Goal: Transaction & Acquisition: Purchase product/service

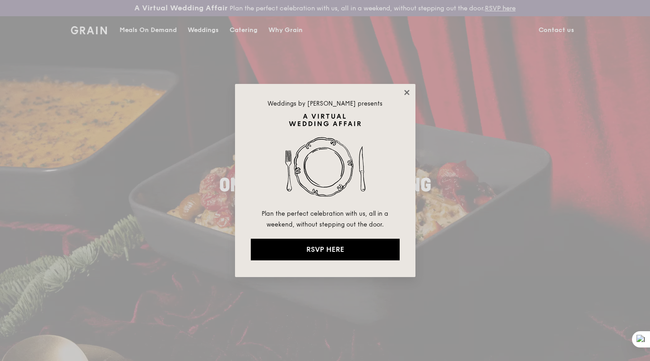
click at [405, 91] on icon at bounding box center [406, 92] width 5 height 5
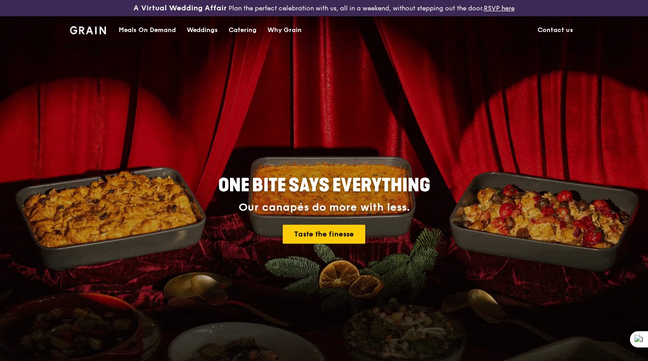
click at [159, 29] on div "Meals On Demand" at bounding box center [147, 30] width 57 height 27
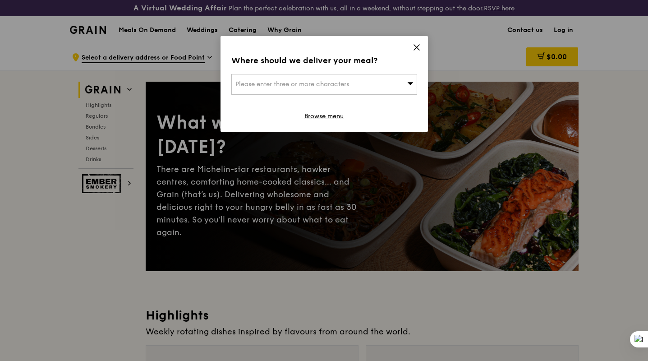
click at [302, 83] on span "Please enter three or more characters" at bounding box center [292, 84] width 114 height 8
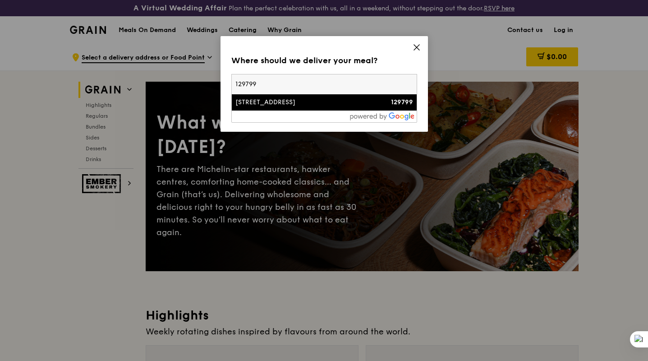
type input "129799"
click at [298, 101] on div "[STREET_ADDRESS]" at bounding box center [301, 102] width 133 height 9
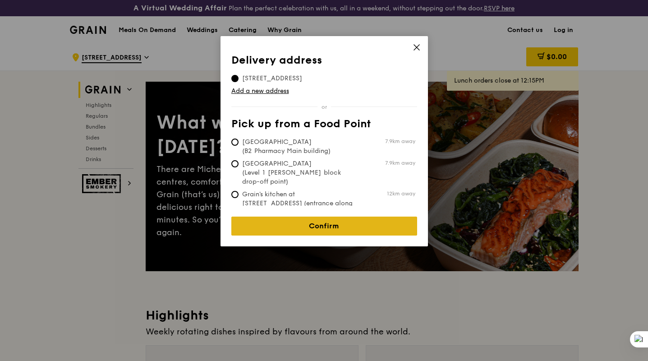
click at [326, 222] on link "Confirm" at bounding box center [324, 225] width 186 height 19
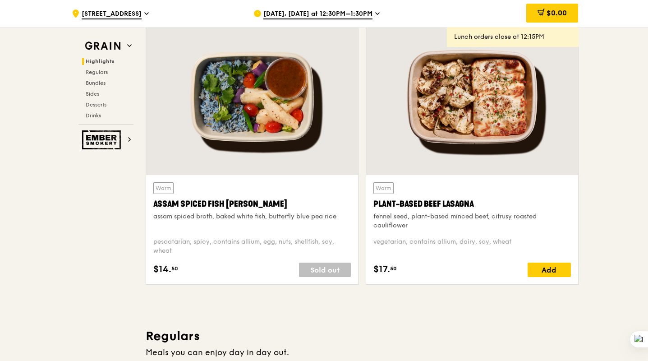
scroll to position [370, 0]
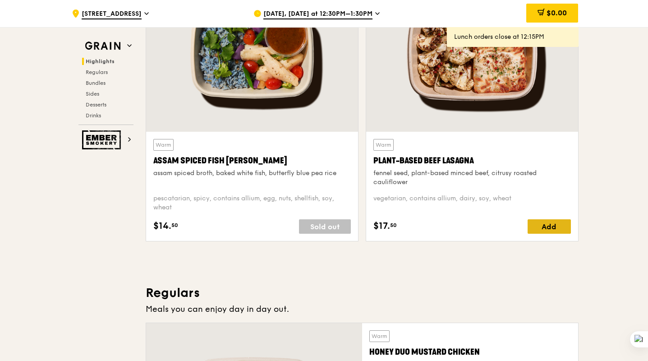
click at [556, 226] on div "Add" at bounding box center [549, 226] width 43 height 14
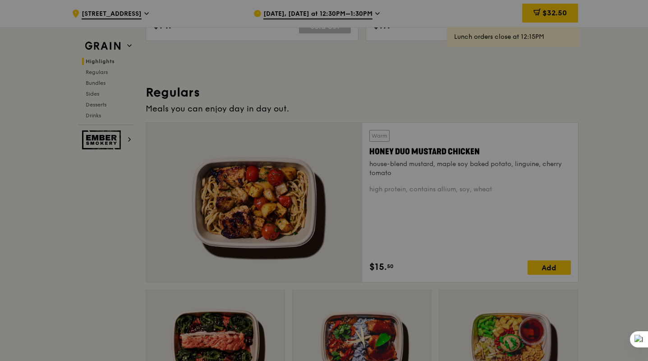
scroll to position [561, 0]
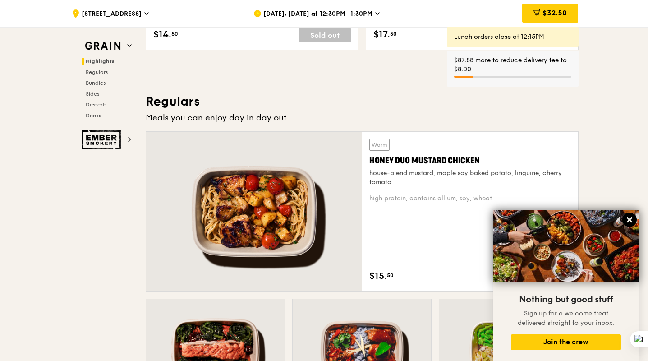
click at [630, 218] on icon at bounding box center [629, 219] width 5 height 5
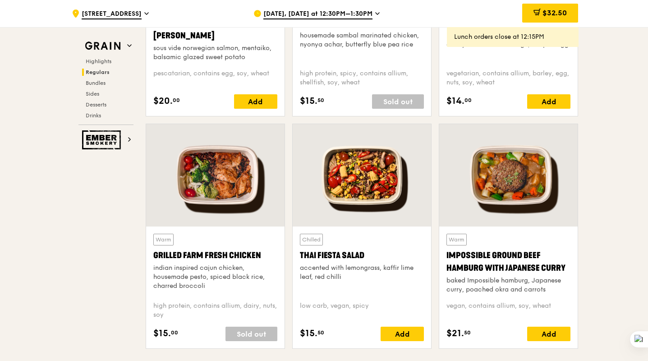
scroll to position [1029, 0]
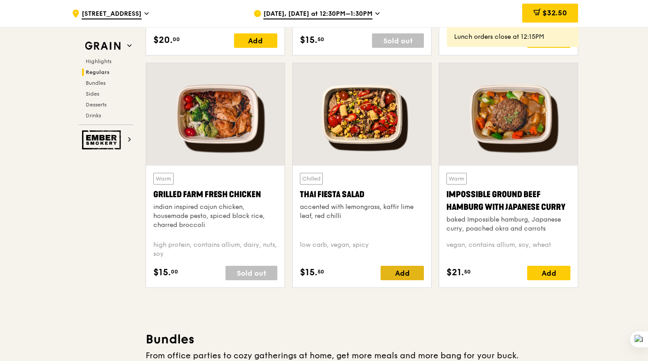
click at [411, 274] on div "Add" at bounding box center [402, 273] width 43 height 14
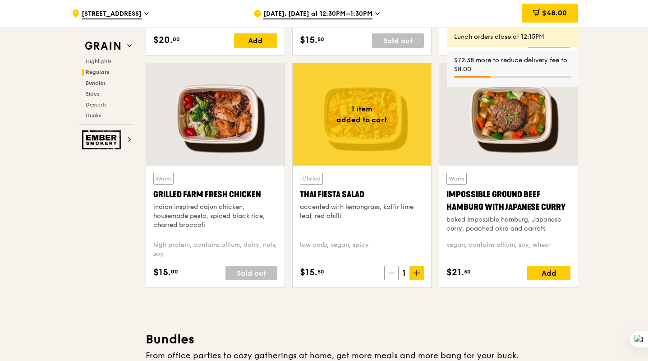
click at [394, 271] on icon at bounding box center [391, 273] width 6 height 6
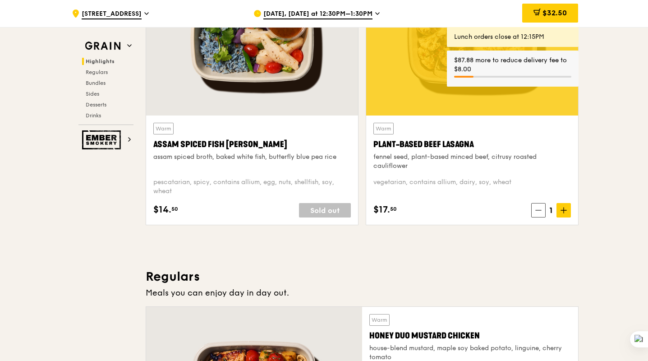
scroll to position [360, 0]
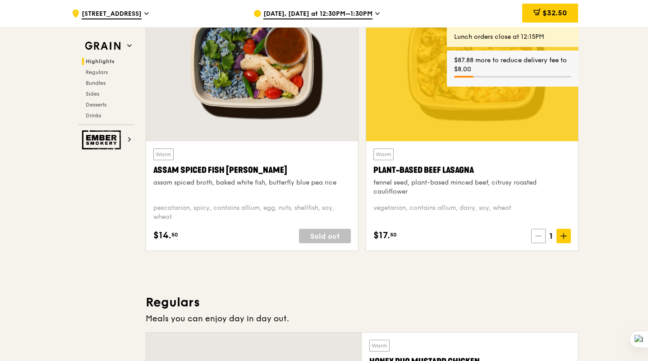
click at [538, 234] on icon at bounding box center [538, 236] width 6 height 6
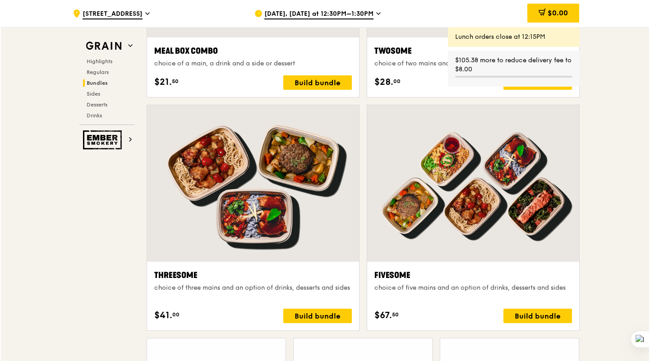
scroll to position [1571, 0]
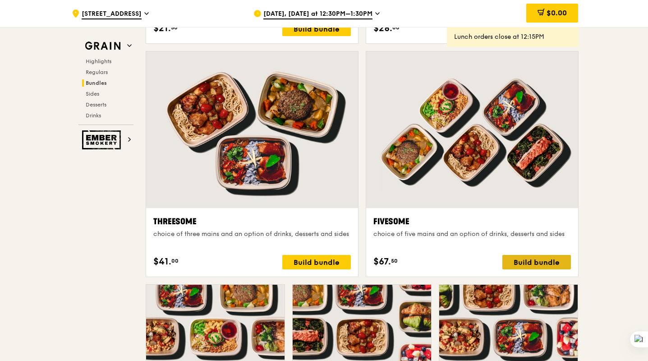
click at [532, 263] on div "Build bundle" at bounding box center [536, 262] width 69 height 14
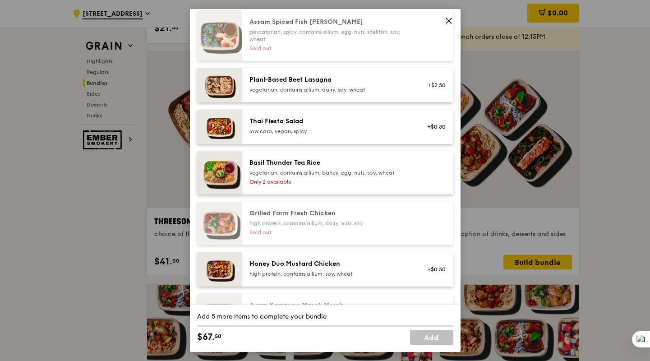
scroll to position [51, 0]
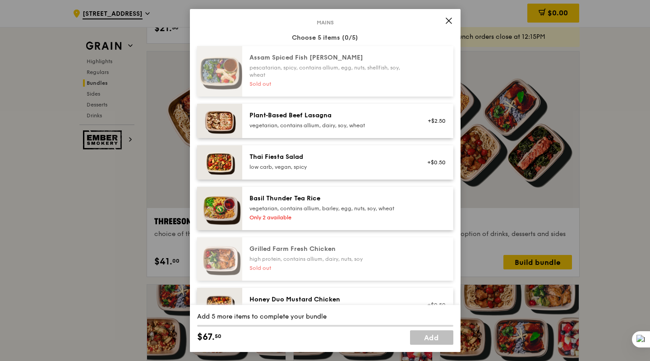
click at [349, 118] on div "Plant‑Based Beef Lasagna" at bounding box center [330, 115] width 162 height 9
click at [347, 161] on div "Thai Fiesta Salad" at bounding box center [330, 156] width 162 height 9
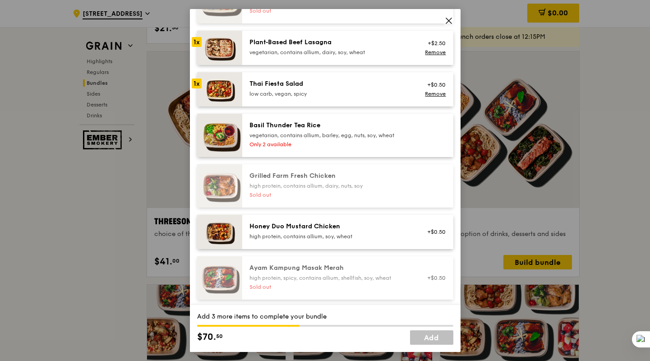
scroll to position [138, 0]
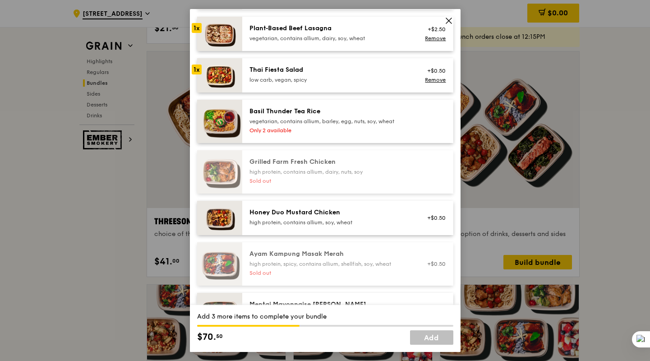
click at [346, 212] on div "Honey Duo Mustard Chicken" at bounding box center [330, 212] width 162 height 9
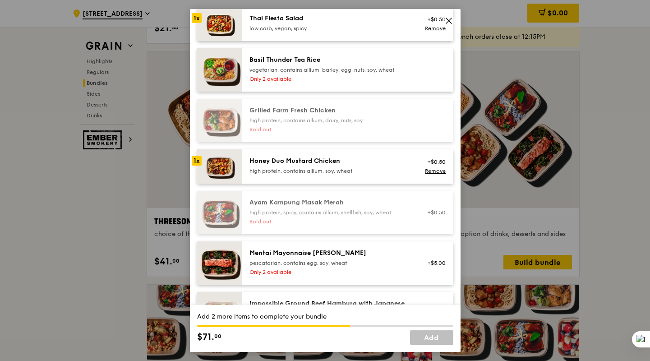
scroll to position [272, 0]
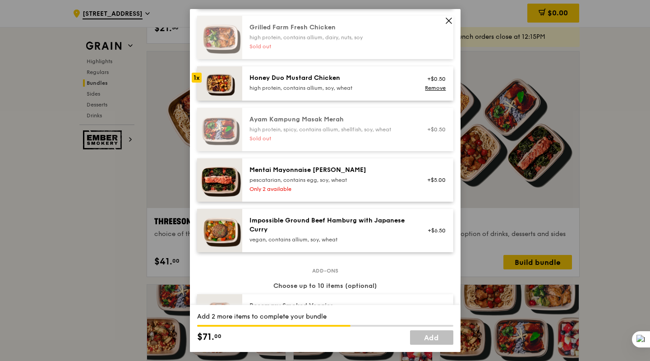
click at [340, 226] on div "Impossible Ground Beef Hamburg with Japanese Curry" at bounding box center [330, 225] width 162 height 18
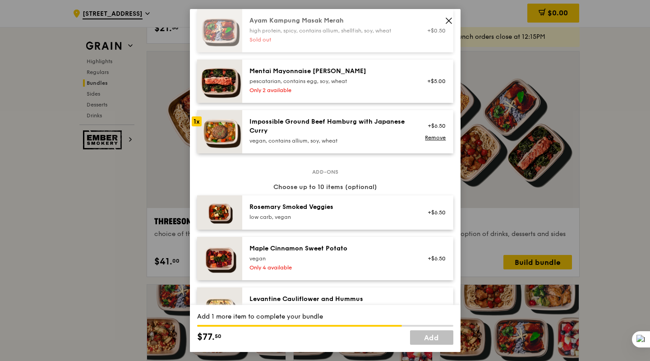
click at [337, 216] on div "low carb, vegan" at bounding box center [330, 216] width 162 height 7
click at [336, 216] on div "low carb, vegan" at bounding box center [330, 216] width 162 height 7
click at [436, 218] on link "Remove" at bounding box center [435, 217] width 21 height 6
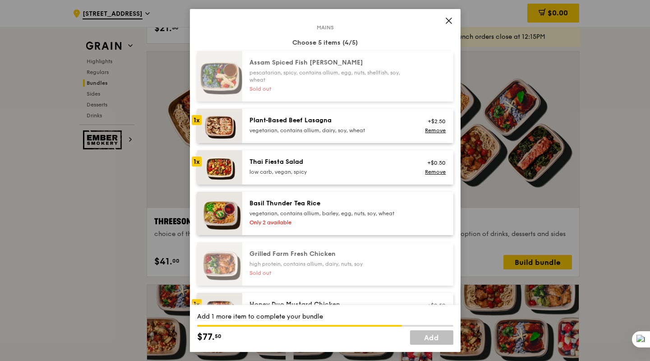
scroll to position [0, 0]
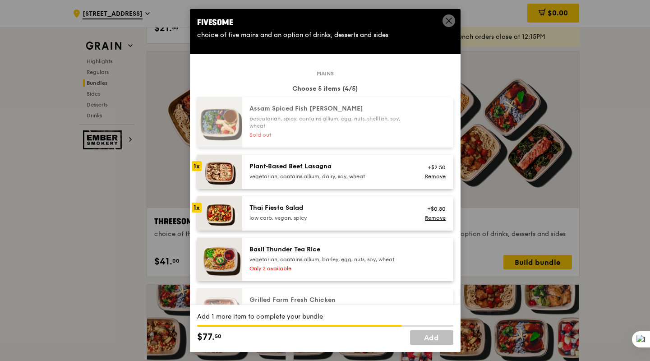
click at [332, 113] on div "Assam Spiced Fish [PERSON_NAME]" at bounding box center [330, 108] width 162 height 9
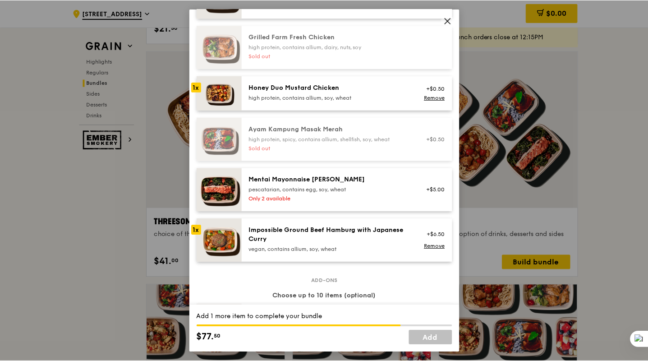
scroll to position [272, 0]
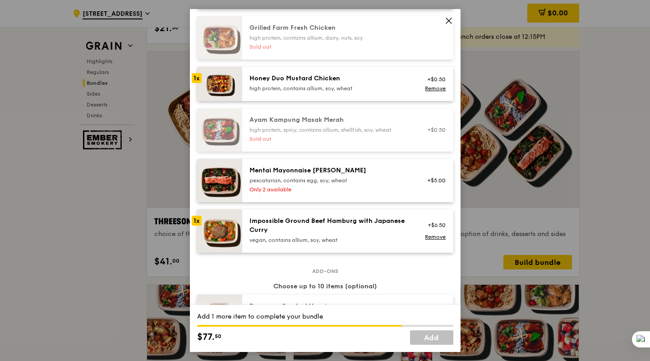
click at [445, 17] on icon at bounding box center [449, 21] width 8 height 8
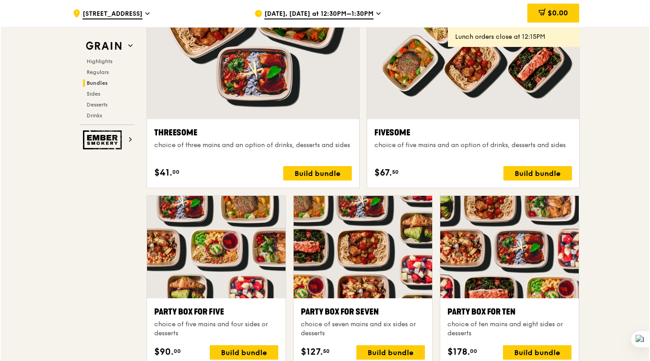
scroll to position [1644, 0]
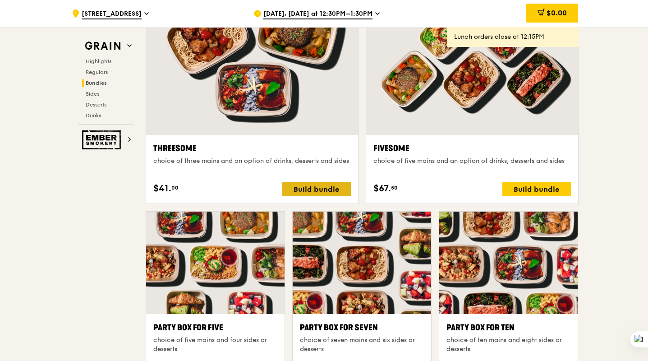
click at [299, 187] on div "Build bundle" at bounding box center [316, 189] width 69 height 14
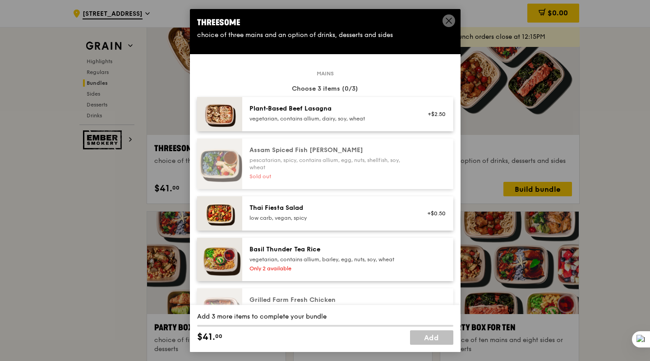
click at [365, 120] on div "vegetarian, contains allium, dairy, soy, wheat" at bounding box center [330, 118] width 162 height 7
click at [351, 216] on div "low carb, vegan, spicy" at bounding box center [330, 217] width 162 height 7
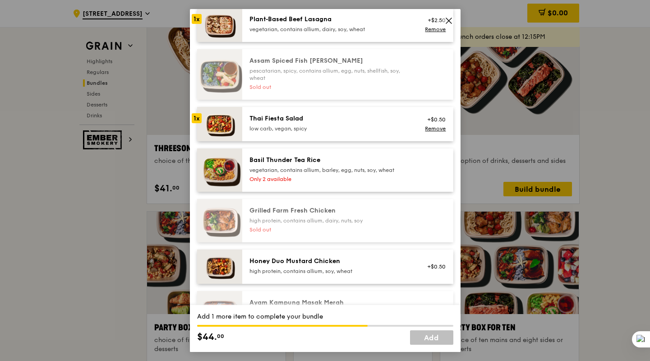
scroll to position [165, 0]
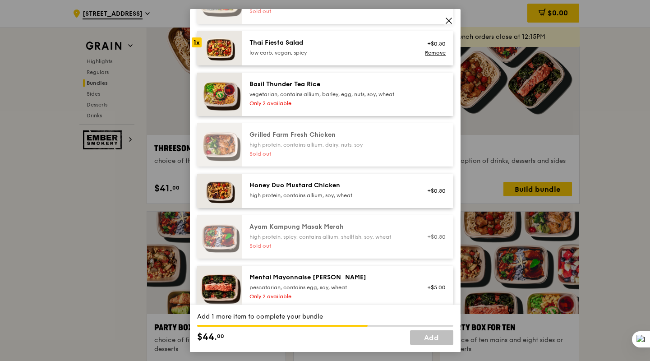
click at [358, 198] on div "high protein, contains allium, soy, wheat" at bounding box center [330, 195] width 162 height 7
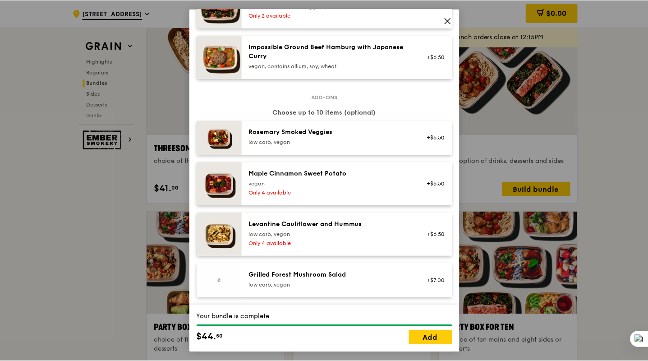
scroll to position [470, 0]
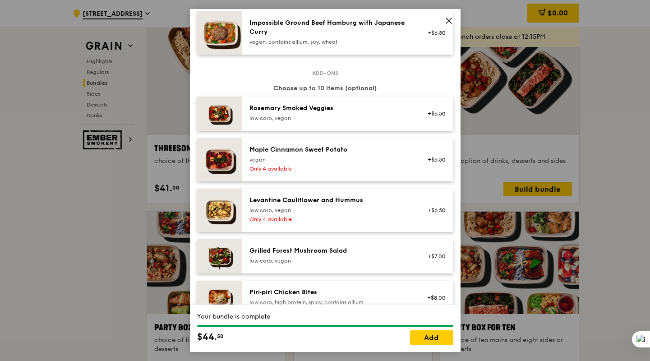
click at [417, 345] on div "Your bundle is complete $44. 50 Add" at bounding box center [325, 328] width 271 height 47
click at [422, 339] on link "Add" at bounding box center [431, 337] width 43 height 14
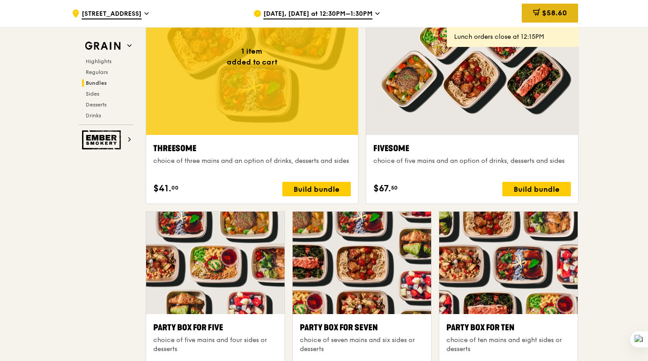
click at [554, 7] on div "$58.60" at bounding box center [550, 13] width 56 height 19
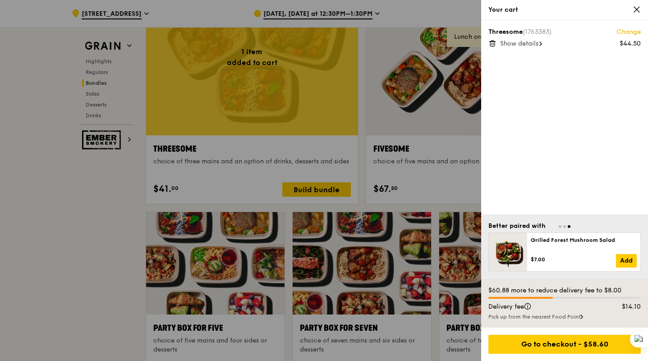
scroll to position [1643, 0]
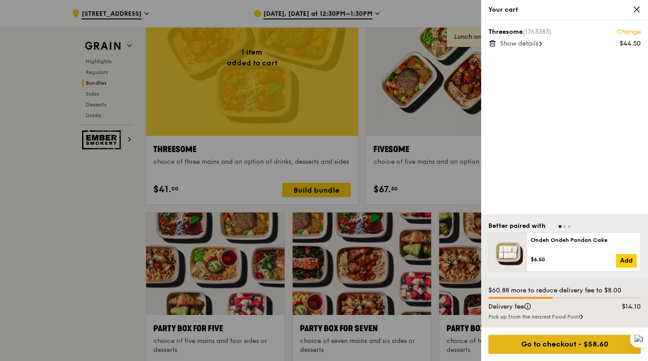
click at [569, 343] on div "Go to checkout - $58.60" at bounding box center [564, 344] width 152 height 19
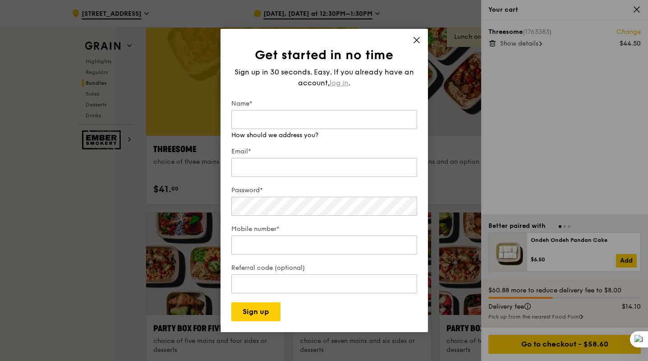
click at [338, 82] on div "Sign up in 30 seconds. Easy. If you already have an account, log in ." at bounding box center [324, 78] width 186 height 22
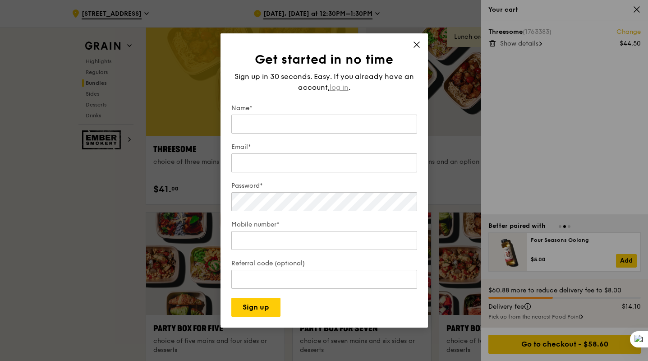
click at [337, 89] on span "log in" at bounding box center [339, 87] width 19 height 11
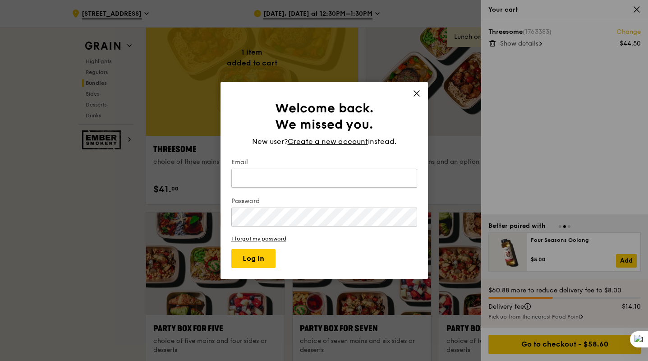
type input "[EMAIL_ADDRESS][DOMAIN_NAME]"
click at [259, 257] on button "Log in" at bounding box center [253, 258] width 44 height 19
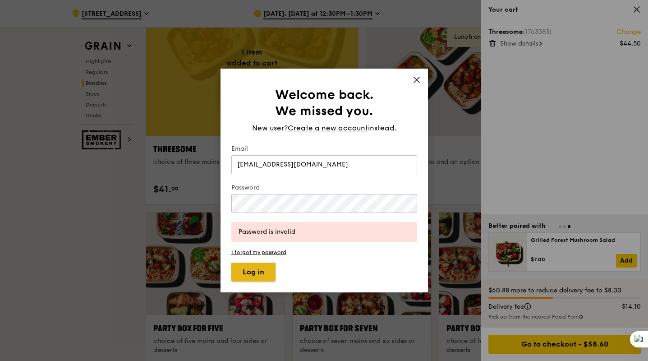
click at [253, 266] on button "Log in" at bounding box center [253, 271] width 44 height 19
click at [231, 262] on button "Log in" at bounding box center [253, 271] width 44 height 19
click at [240, 278] on button "Log in" at bounding box center [253, 271] width 44 height 19
click at [231, 262] on button "Log in" at bounding box center [253, 271] width 44 height 19
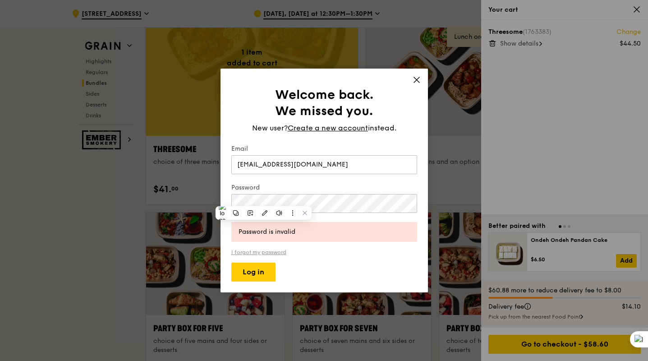
click at [271, 250] on link "I forgot my password" at bounding box center [324, 252] width 186 height 6
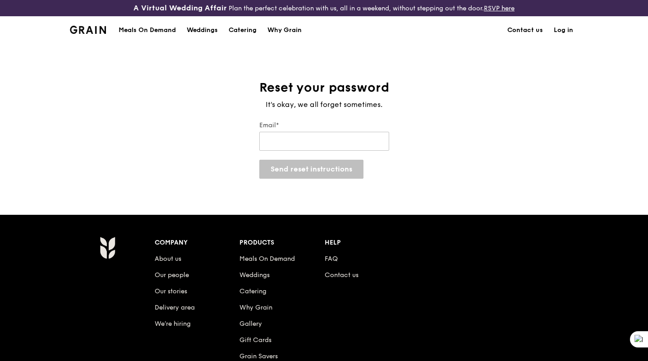
type input "[EMAIL_ADDRESS][DOMAIN_NAME]"
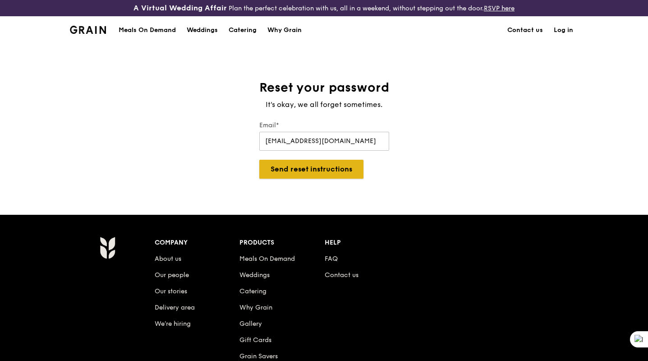
click at [310, 174] on button "Send reset instructions" at bounding box center [311, 169] width 104 height 19
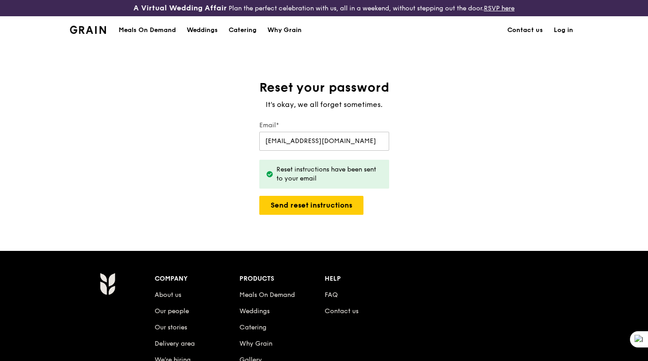
click at [558, 28] on link "Log in" at bounding box center [563, 30] width 30 height 27
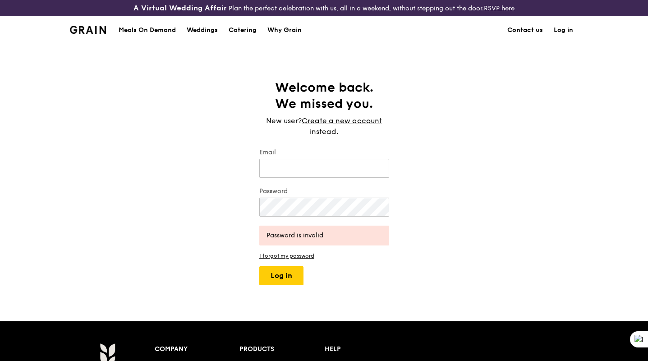
type input "[EMAIL_ADDRESS][DOMAIN_NAME]"
click at [259, 266] on button "Log in" at bounding box center [281, 275] width 44 height 19
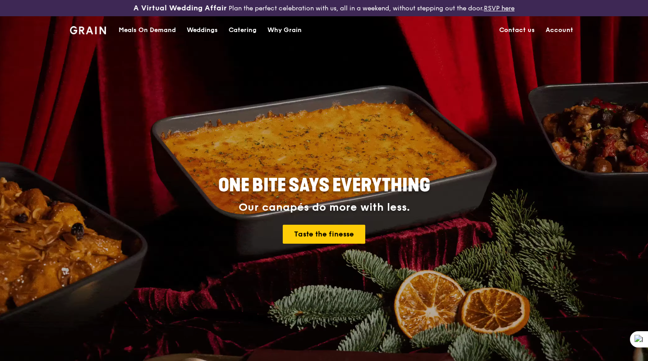
click at [161, 31] on div "Meals On Demand" at bounding box center [147, 30] width 57 height 27
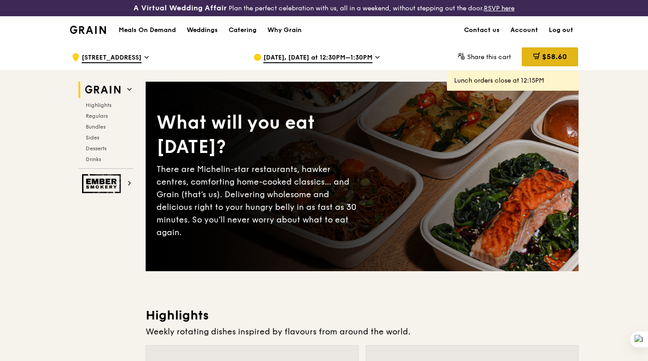
click at [546, 64] on div "$58.60" at bounding box center [550, 56] width 56 height 19
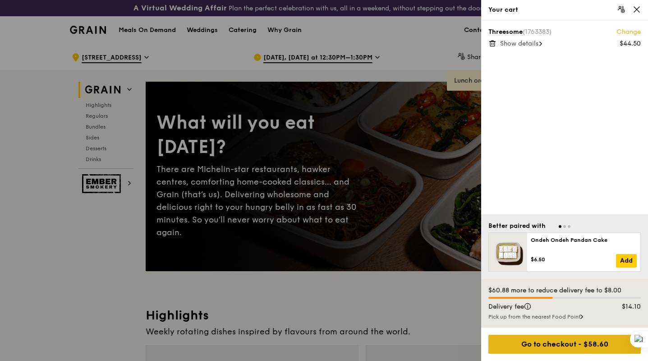
click at [567, 339] on div "Go to checkout - $58.60" at bounding box center [564, 344] width 152 height 19
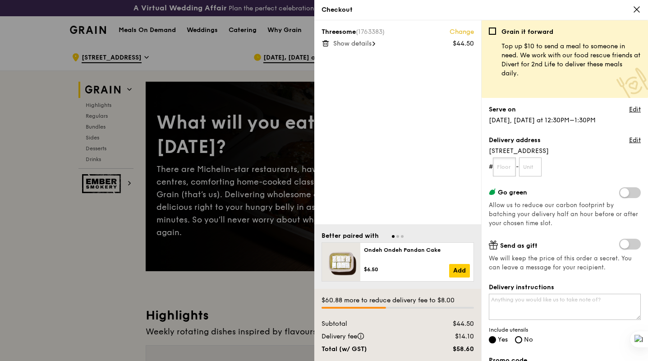
click at [514, 170] on input "text" at bounding box center [504, 166] width 23 height 19
type input "05"
click at [535, 169] on input "text" at bounding box center [530, 166] width 23 height 19
type input "05"
click at [634, 108] on link "Edit" at bounding box center [635, 109] width 12 height 9
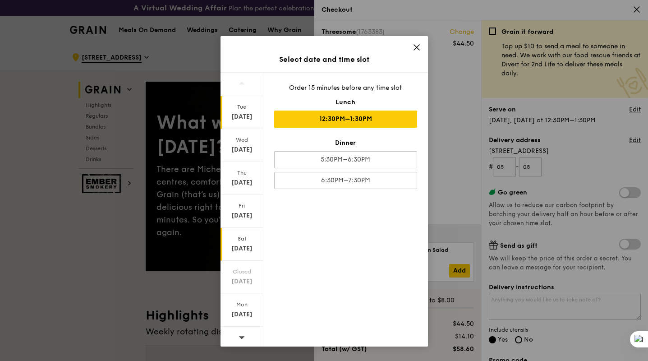
click at [243, 238] on div "Sat" at bounding box center [242, 238] width 40 height 7
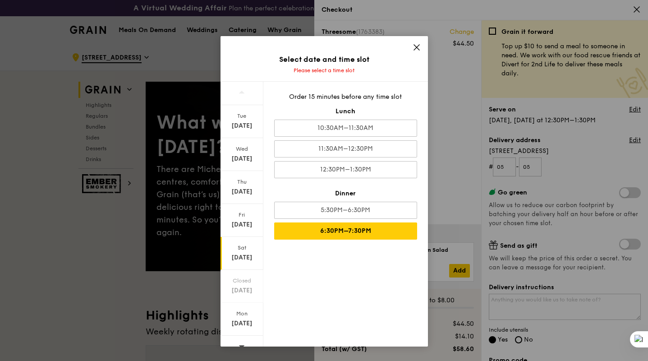
click at [349, 232] on div "6:30PM–7:30PM" at bounding box center [345, 230] width 143 height 17
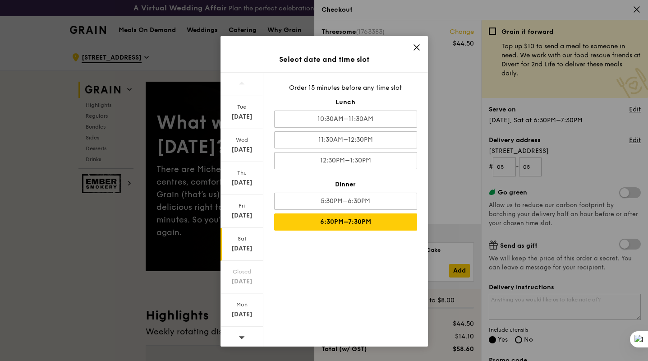
click at [415, 46] on icon at bounding box center [416, 47] width 5 height 5
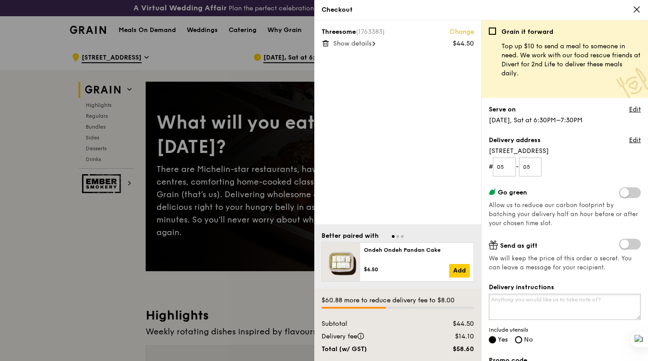
click at [530, 303] on textarea "Delivery instructions" at bounding box center [565, 307] width 152 height 26
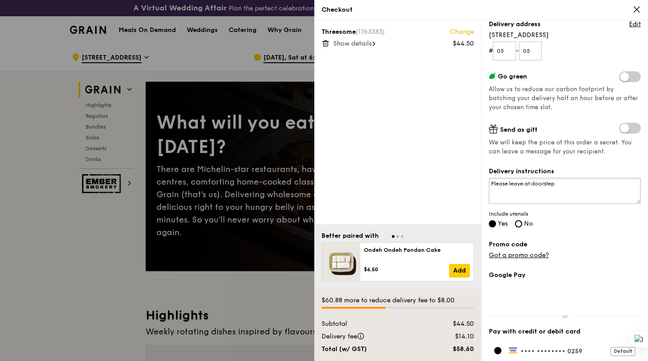
scroll to position [156, 0]
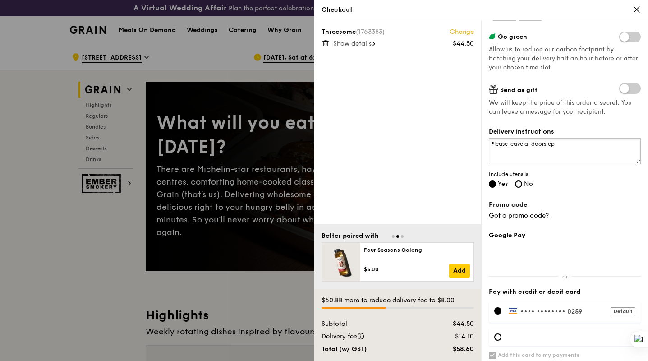
type textarea "Please leave at doorstep"
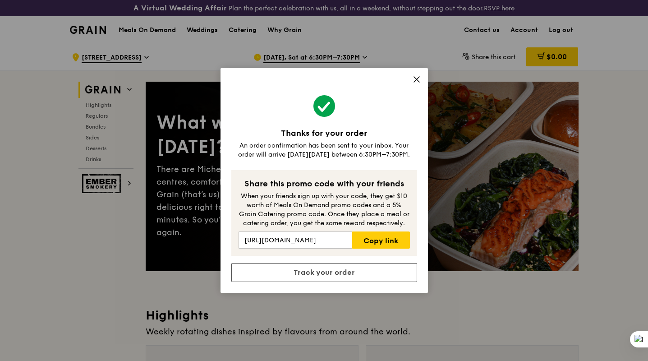
click at [418, 78] on icon at bounding box center [416, 79] width 5 height 5
